Goal: Browse casually: Explore the website without a specific task or goal

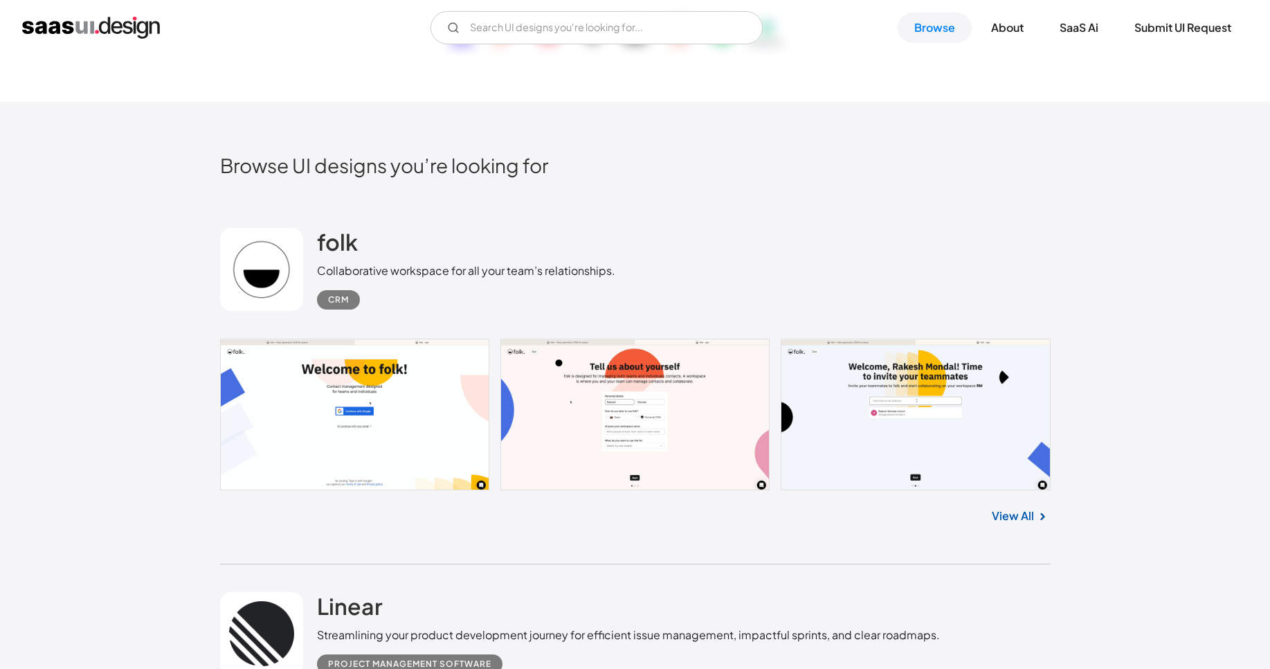
scroll to position [249, 0]
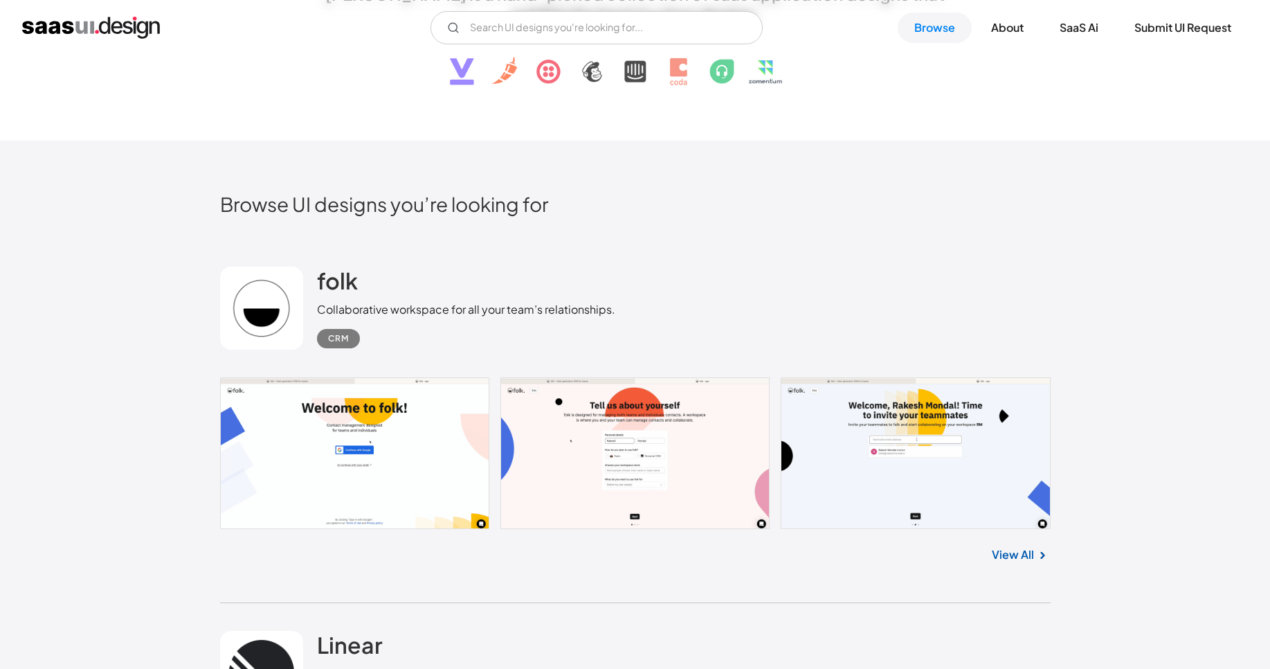
click at [298, 420] on link at bounding box center [635, 453] width 831 height 152
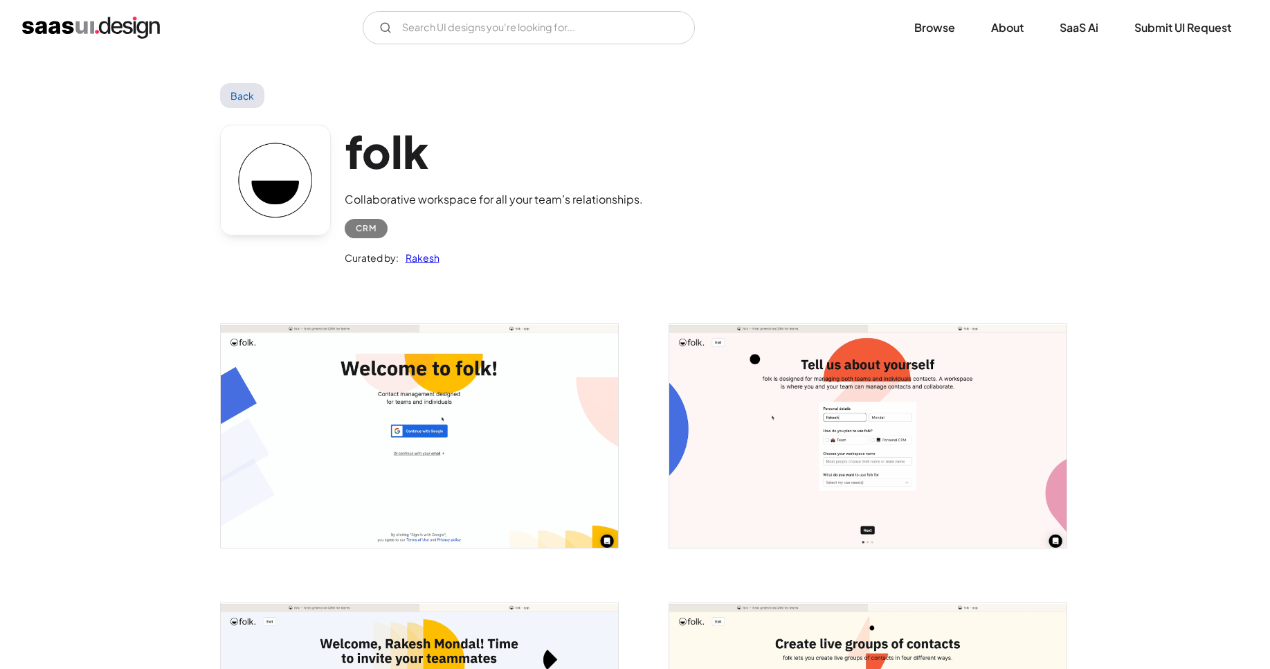
click at [756, 449] on img "open lightbox" at bounding box center [867, 436] width 397 height 224
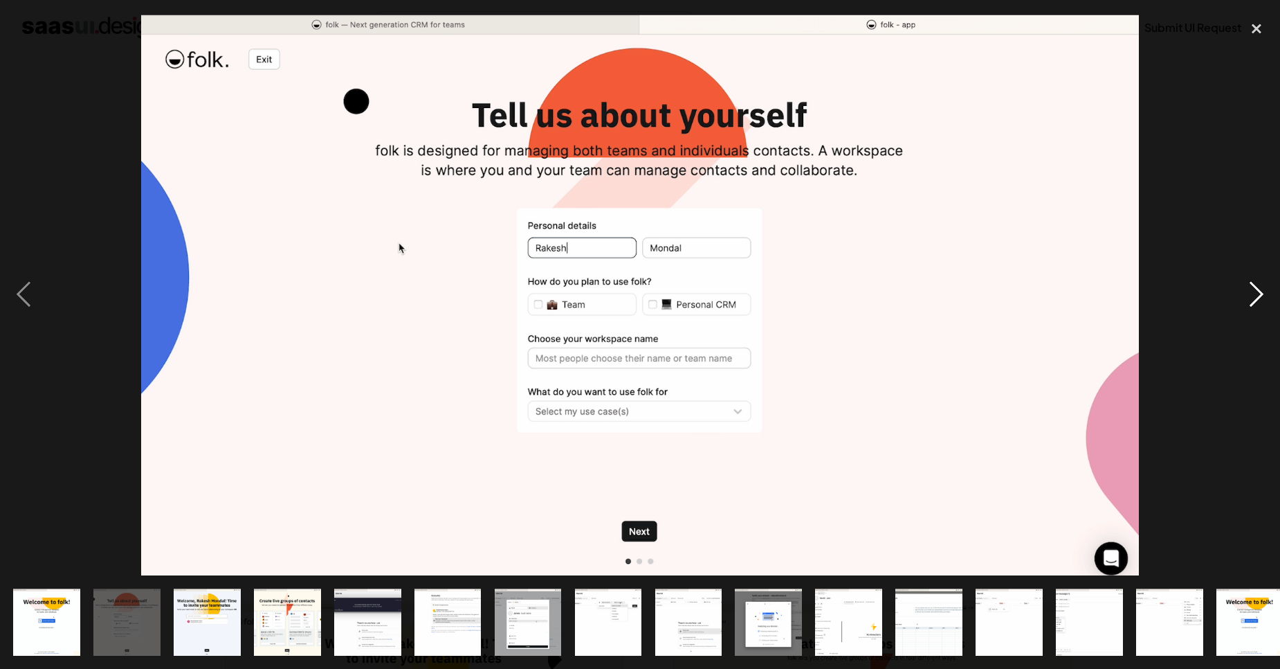
click at [1250, 296] on div "next image" at bounding box center [1256, 293] width 47 height 561
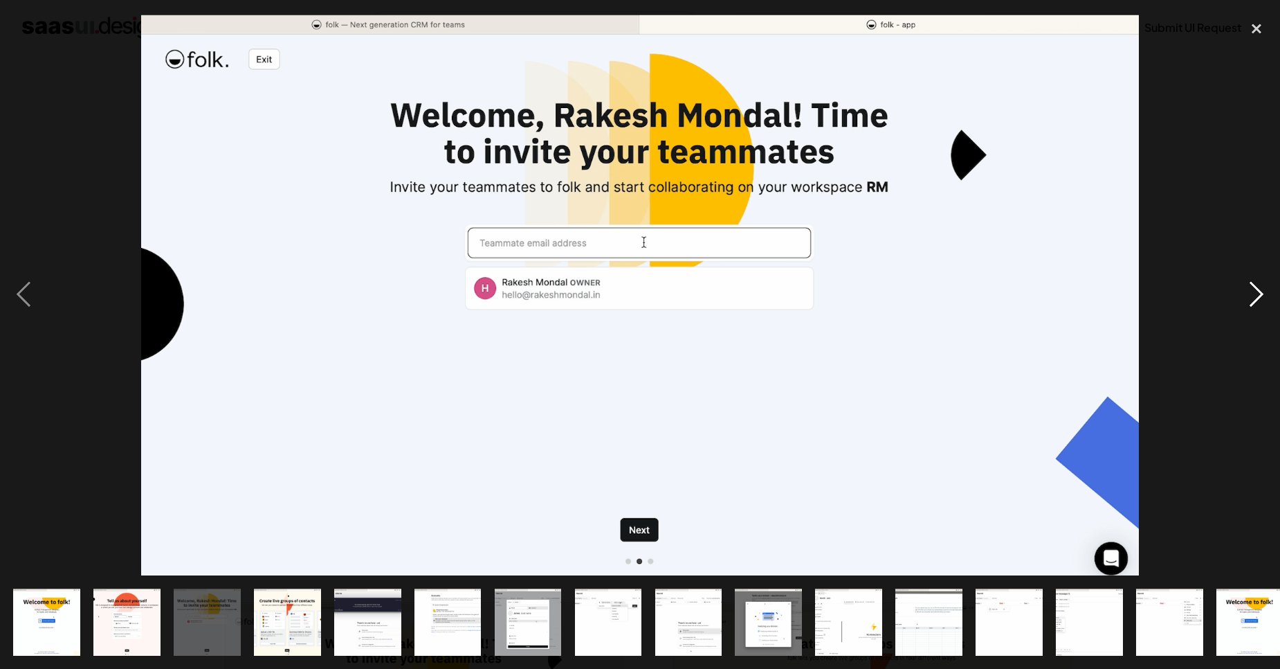
click at [1250, 296] on div "next image" at bounding box center [1256, 293] width 47 height 561
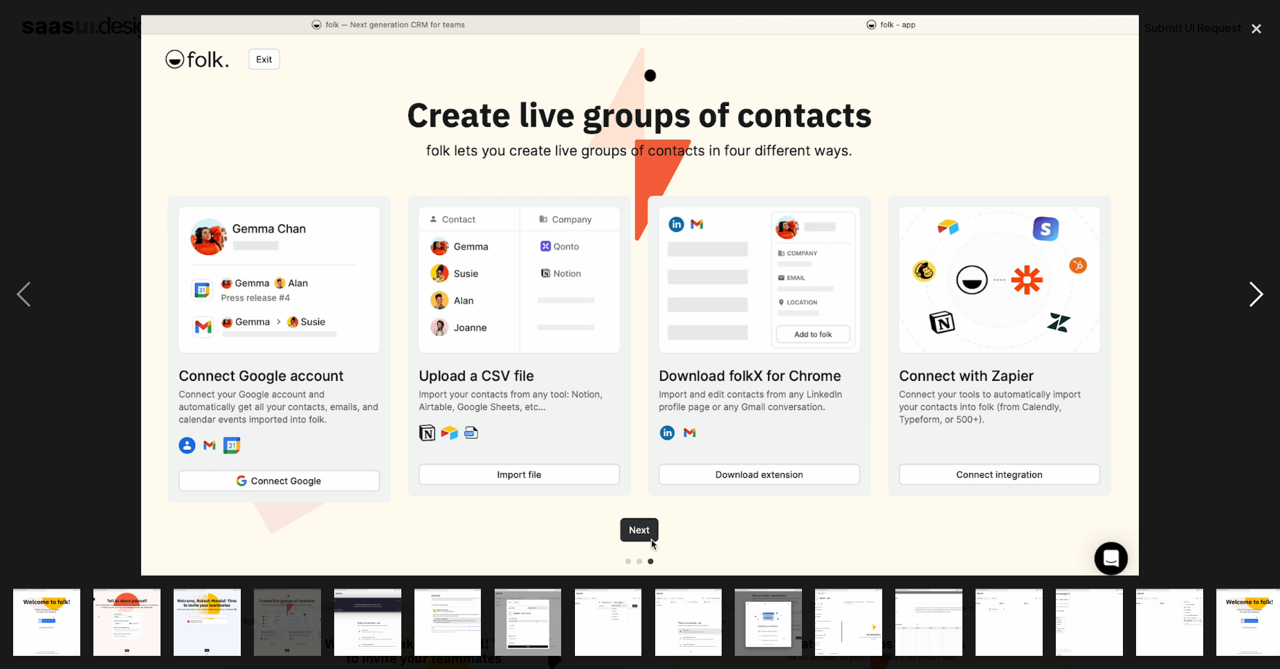
click at [1253, 304] on div "next image" at bounding box center [1256, 293] width 47 height 561
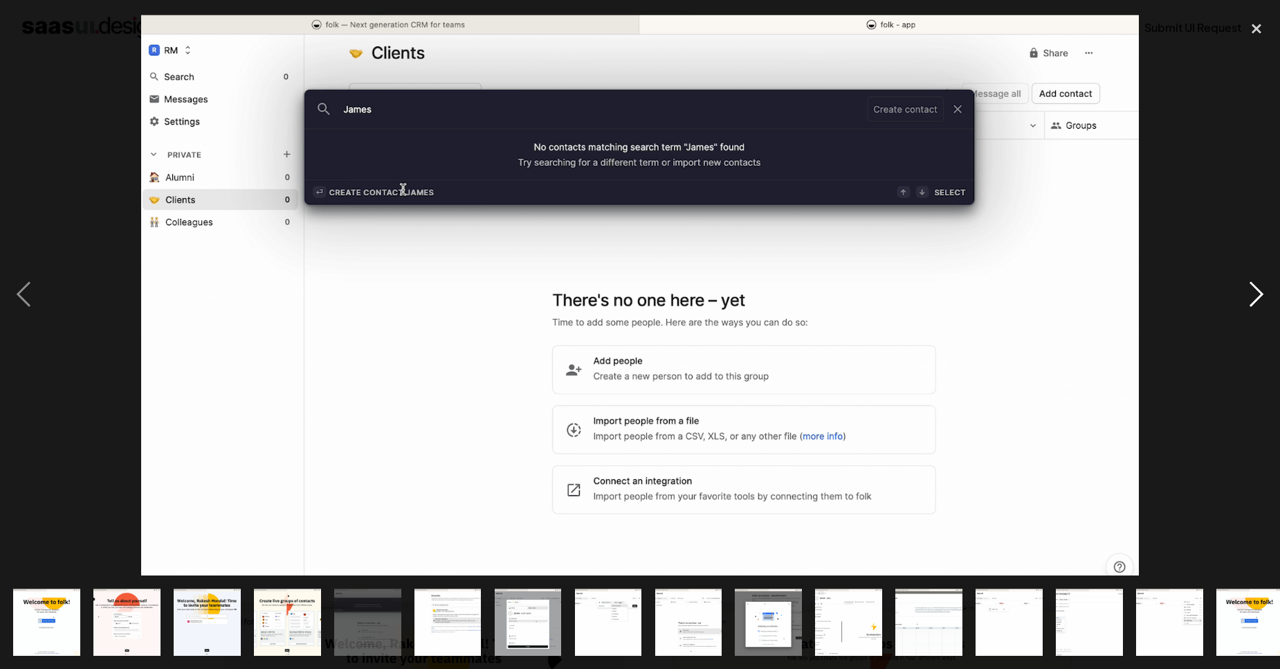
click at [1253, 304] on div "next image" at bounding box center [1256, 293] width 47 height 561
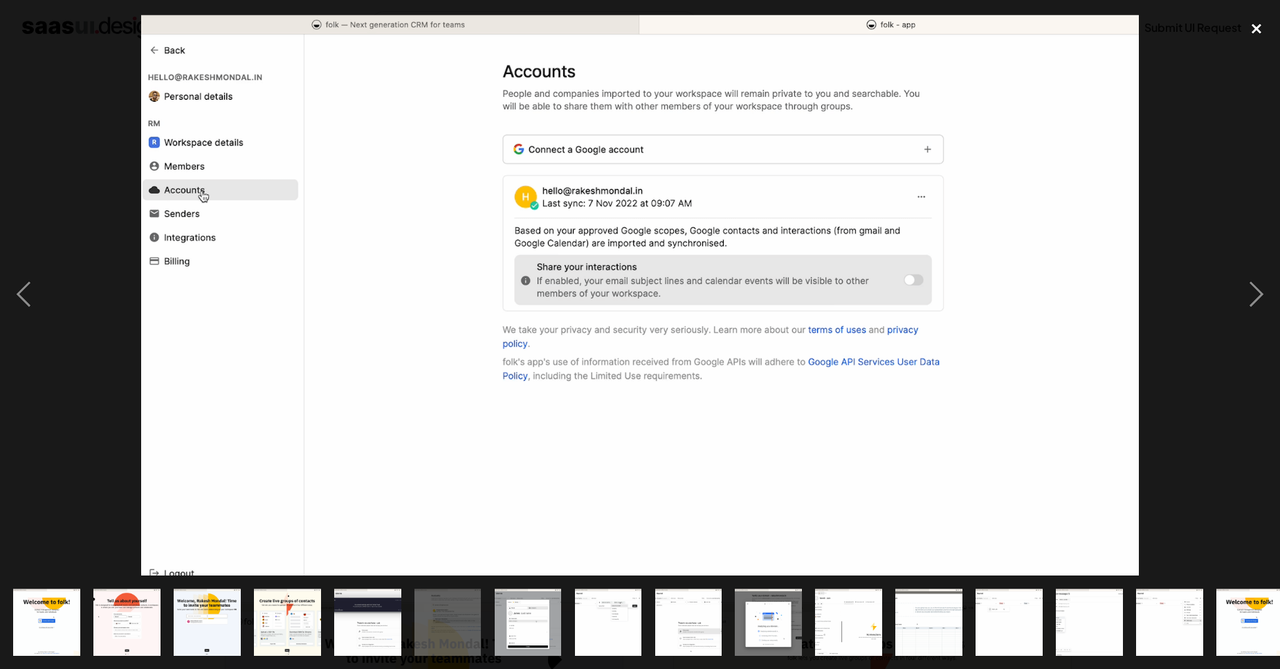
click at [1259, 30] on div "close lightbox" at bounding box center [1256, 28] width 47 height 30
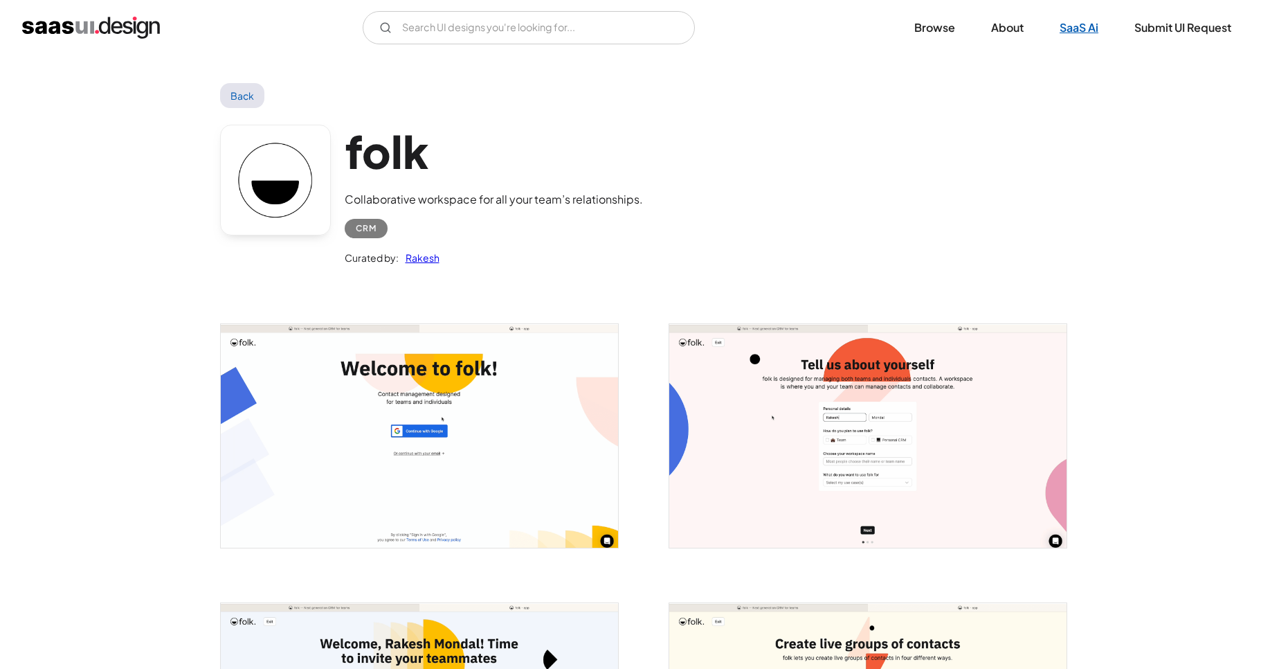
click at [1076, 30] on link "SaaS Ai" at bounding box center [1079, 27] width 72 height 30
